Goal: Navigation & Orientation: Find specific page/section

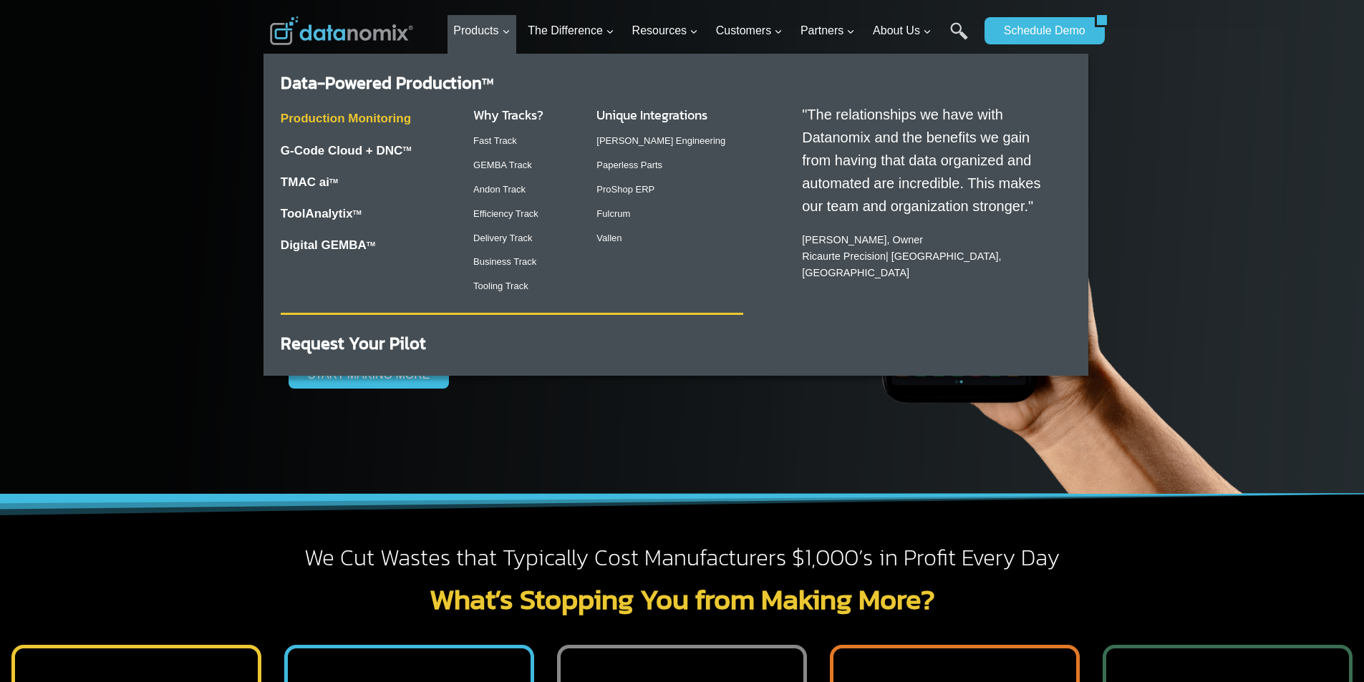
click at [317, 118] on link "Production Monitoring" at bounding box center [346, 119] width 130 height 14
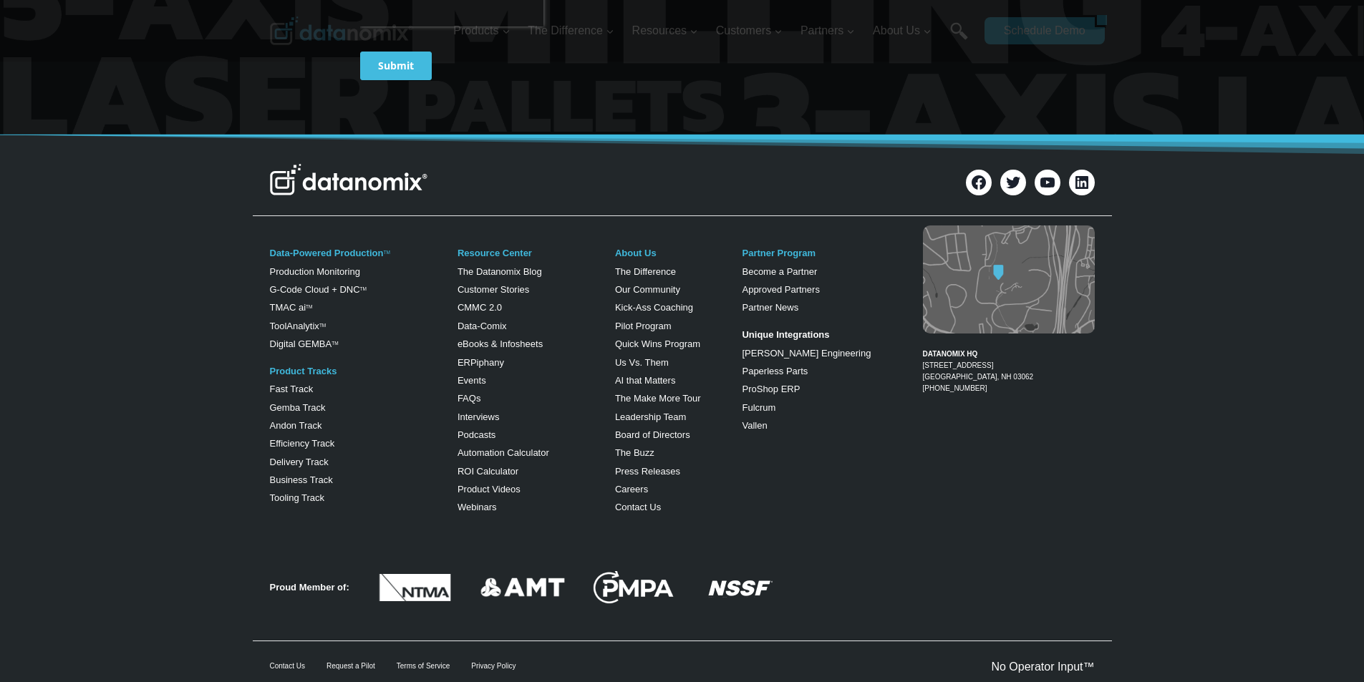
scroll to position [5701, 0]
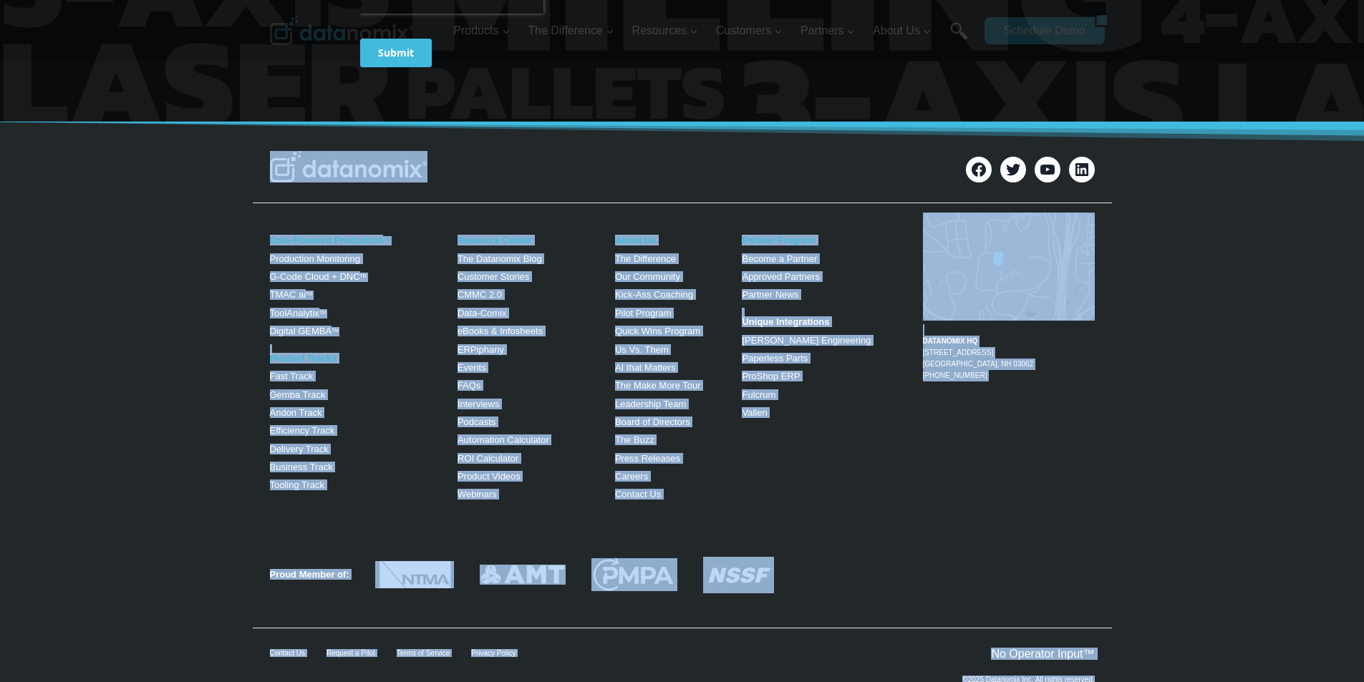
drag, startPoint x: 228, startPoint y: 90, endPoint x: 1110, endPoint y: 626, distance: 1032.2
click at [1110, 626] on div "Facebook Twitter YouTube LinkedIn Data-Powered Production TM Production Monitor…" at bounding box center [682, 413] width 1364 height 583
click at [198, 268] on div "Data-Powered Production TM Production Monitoring G-Code Cloud + DNC TM TMAC ai …" at bounding box center [682, 365] width 1364 height 313
drag, startPoint x: 210, startPoint y: 93, endPoint x: 795, endPoint y: 704, distance: 845.6
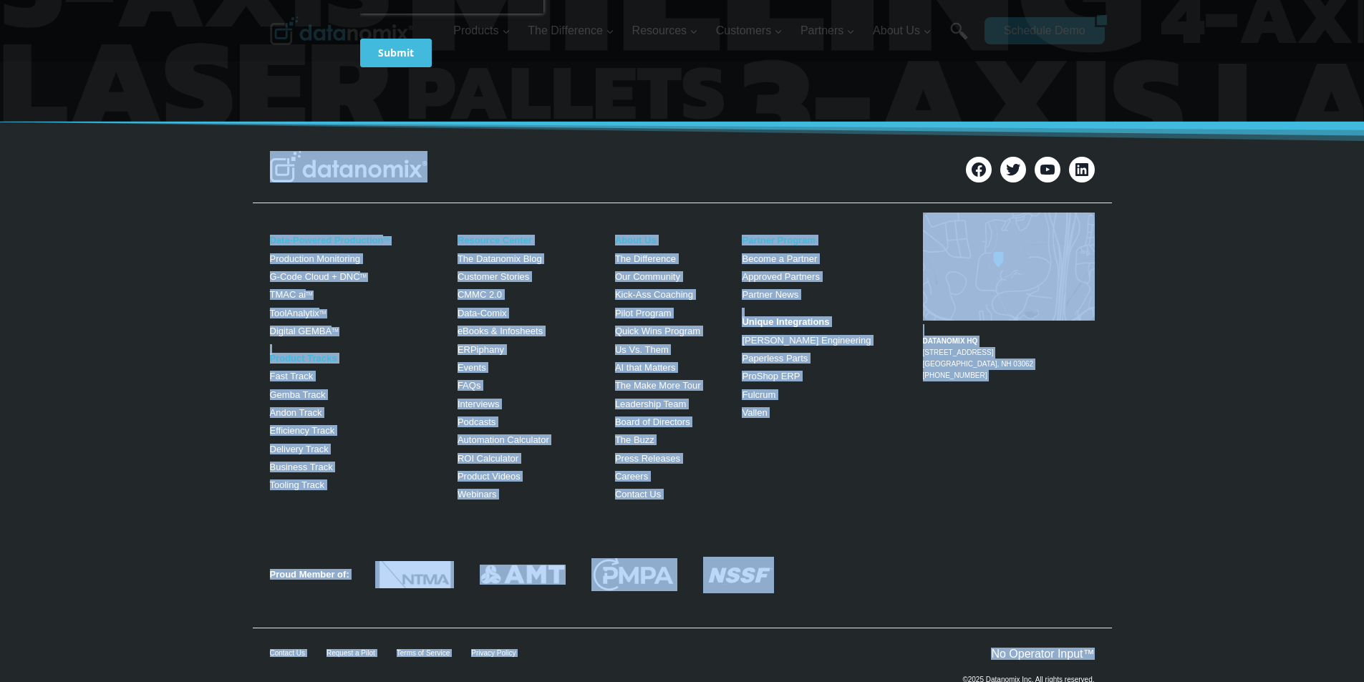
click at [232, 382] on div "Data-Powered Production TM Production Monitoring G-Code Cloud + DNC TM TMAC ai …" at bounding box center [682, 365] width 1364 height 313
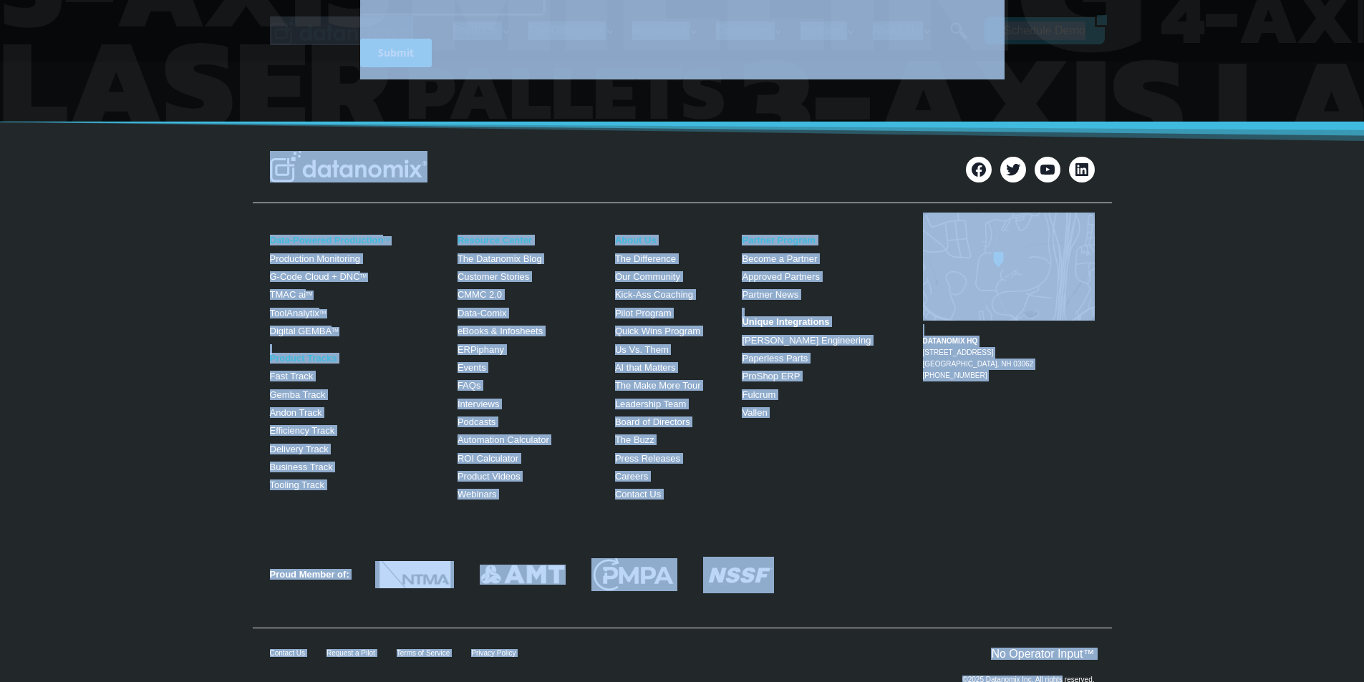
drag, startPoint x: 227, startPoint y: 18, endPoint x: 1065, endPoint y: 710, distance: 1086.6
click at [218, 266] on div "Data-Powered Production TM Production Monitoring G-Code Cloud + DNC TM TMAC ai …" at bounding box center [682, 365] width 1364 height 313
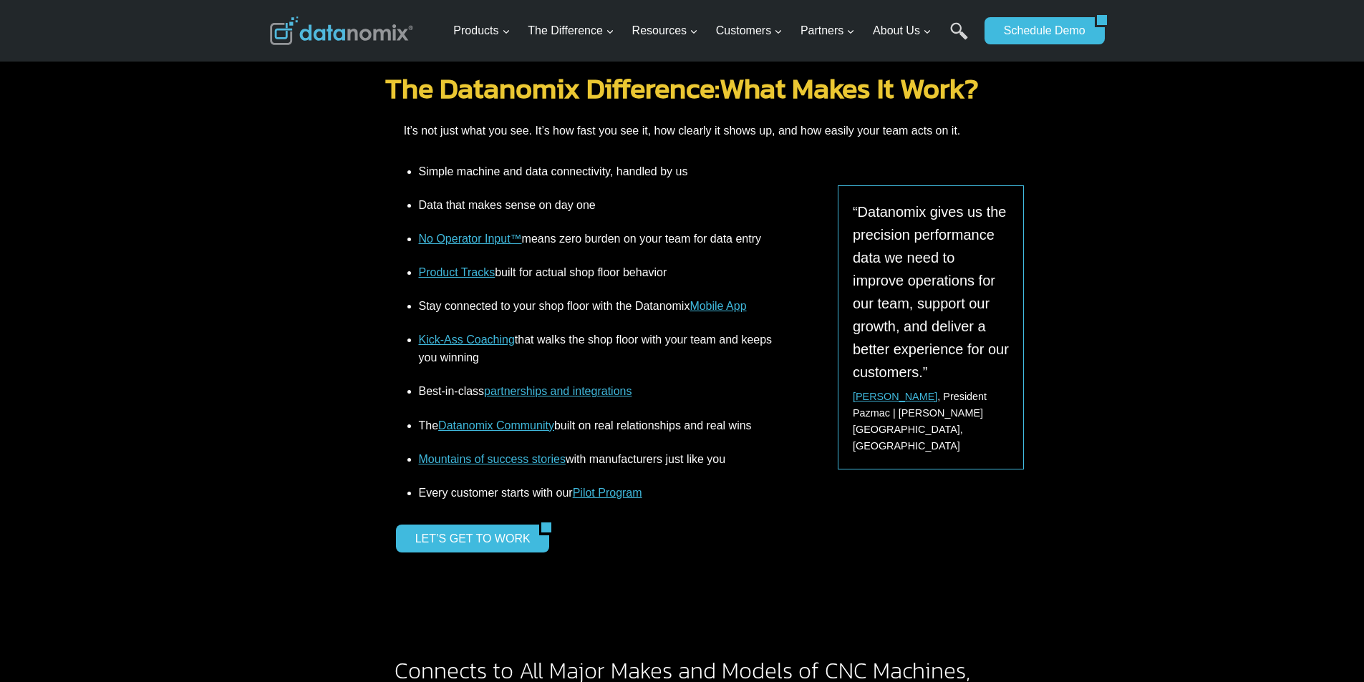
scroll to position [1906, 0]
